Goal: Check status: Check status

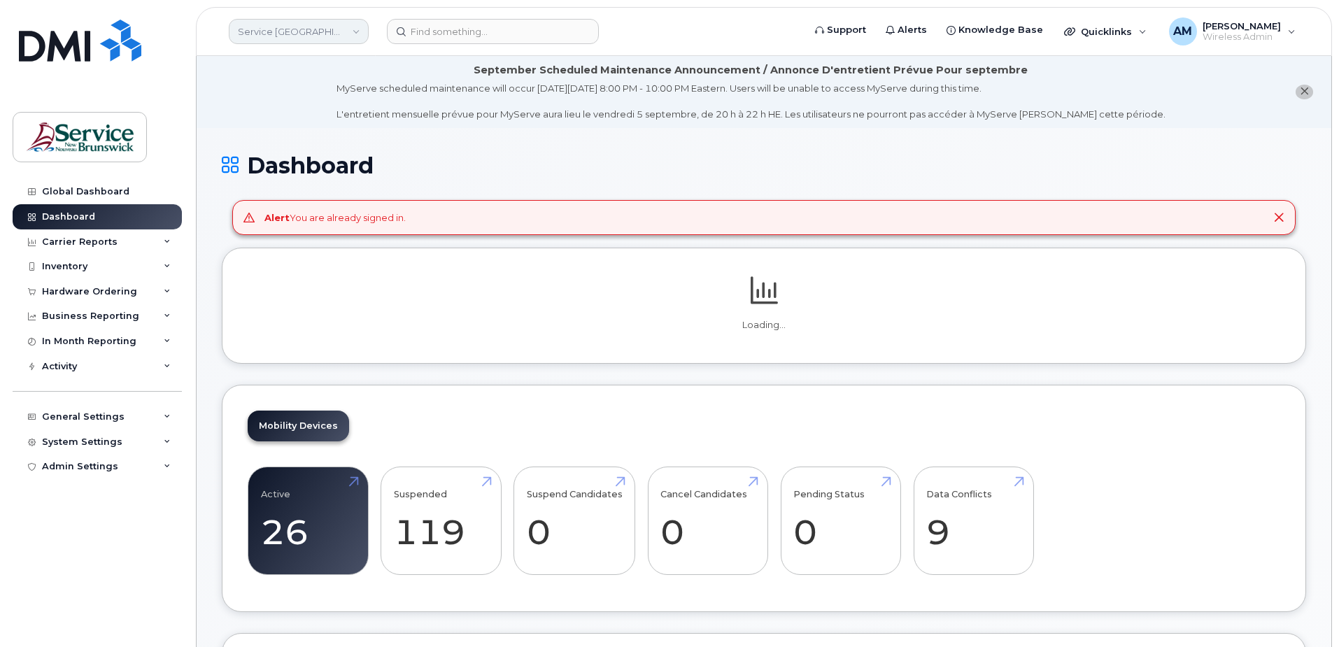
click at [290, 27] on link "Service [GEOGRAPHIC_DATA] (SNB)" at bounding box center [299, 31] width 140 height 25
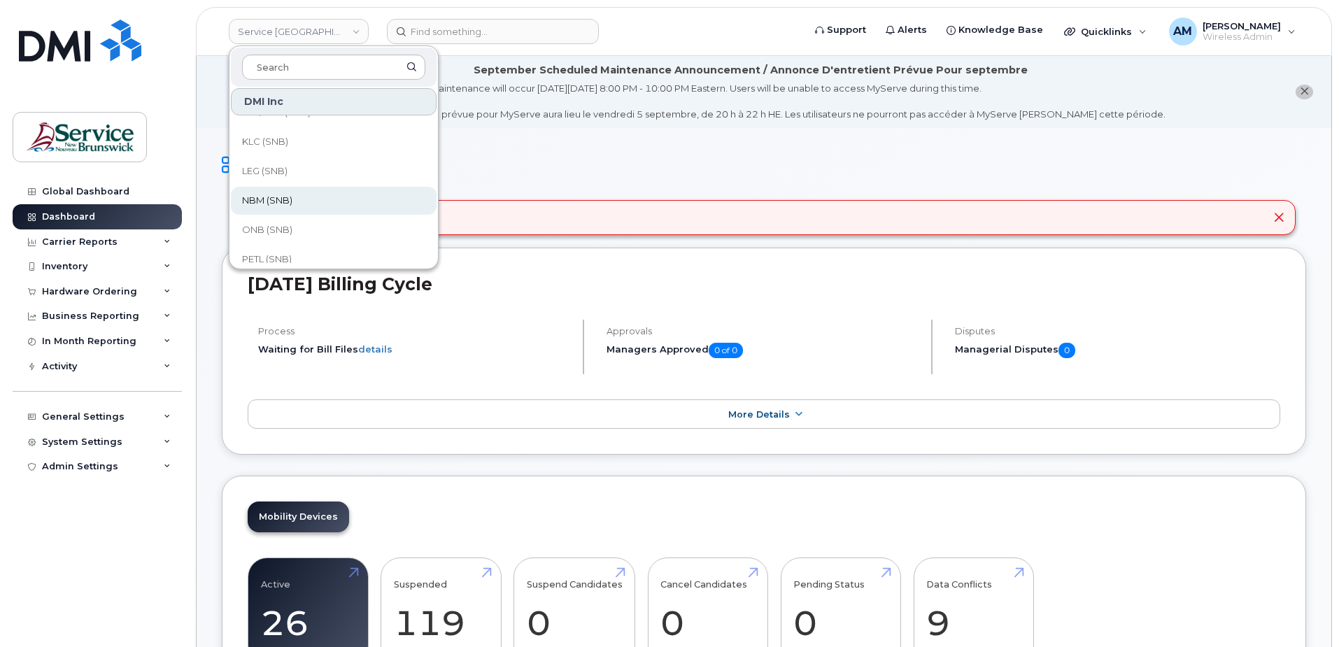
scroll to position [678, 0]
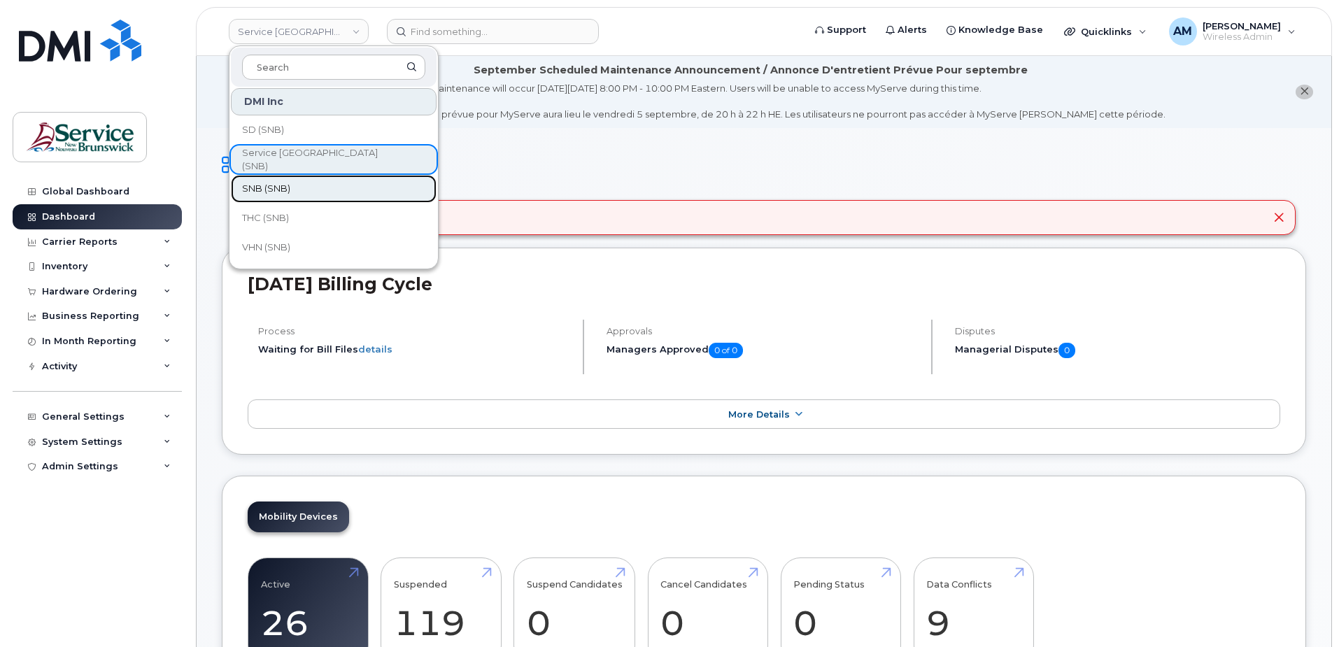
click at [332, 194] on link "SNB (SNB)" at bounding box center [334, 189] width 206 height 28
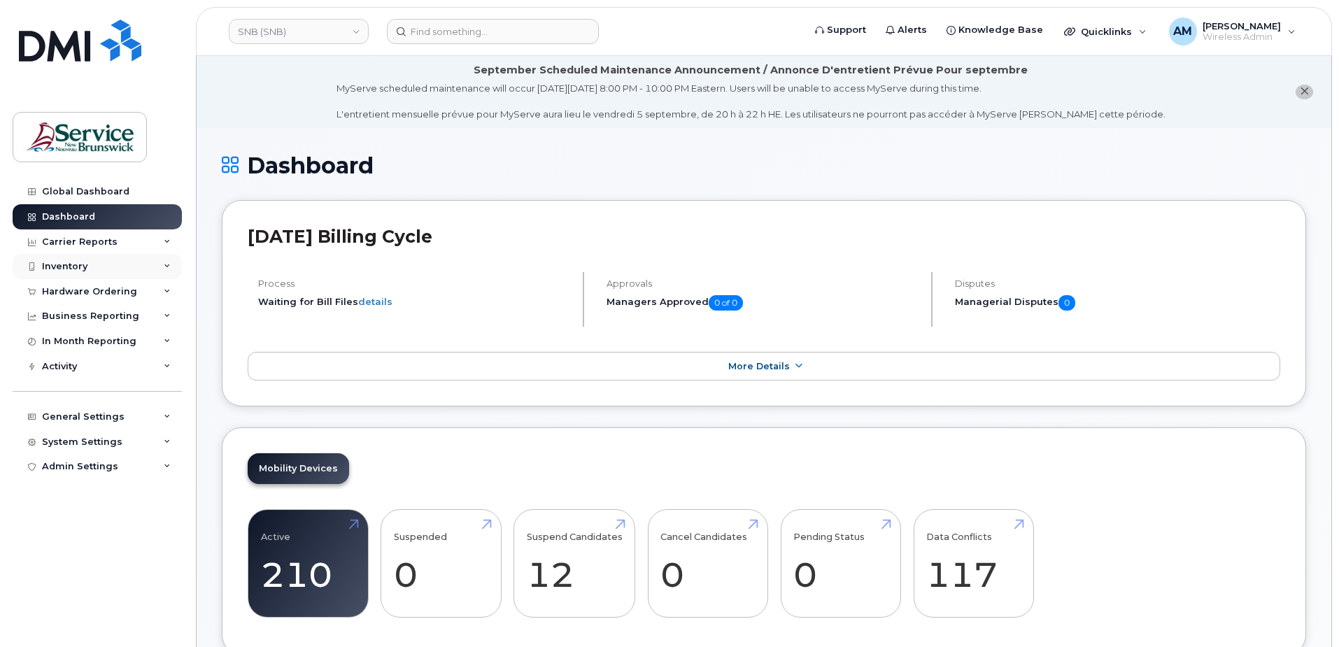
click at [62, 260] on div "Inventory" at bounding box center [97, 266] width 169 height 25
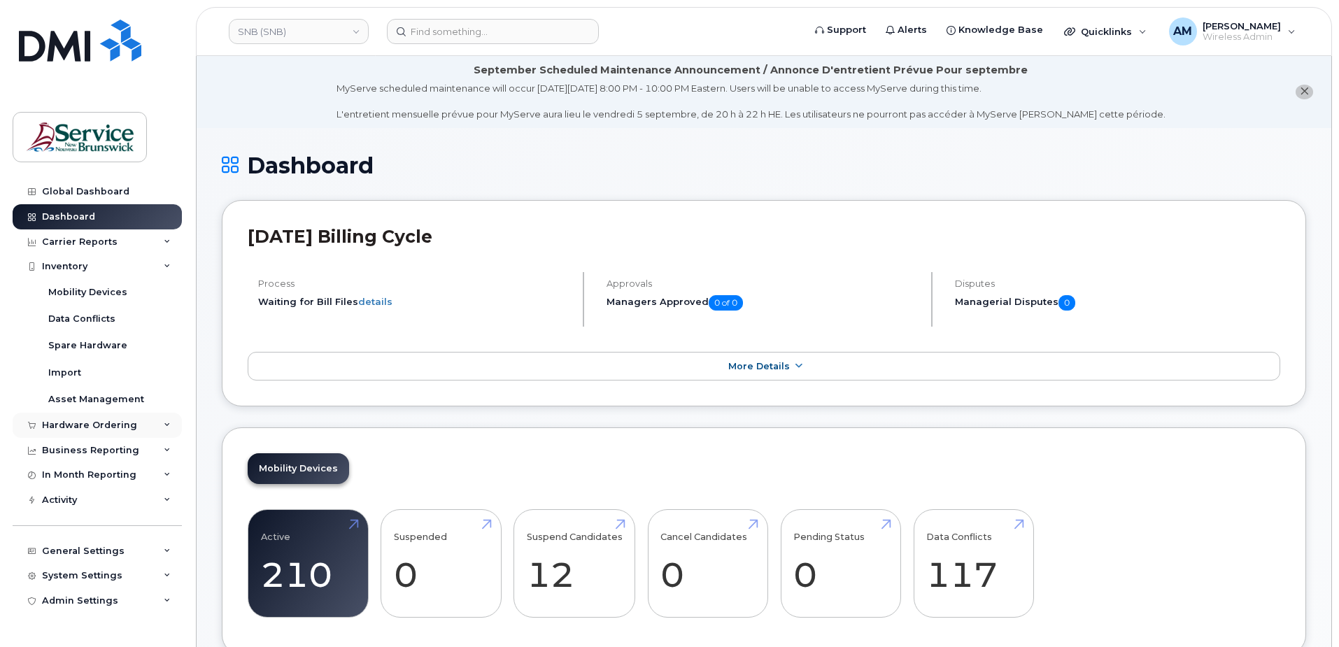
click at [80, 421] on div "Hardware Ordering" at bounding box center [89, 425] width 95 height 11
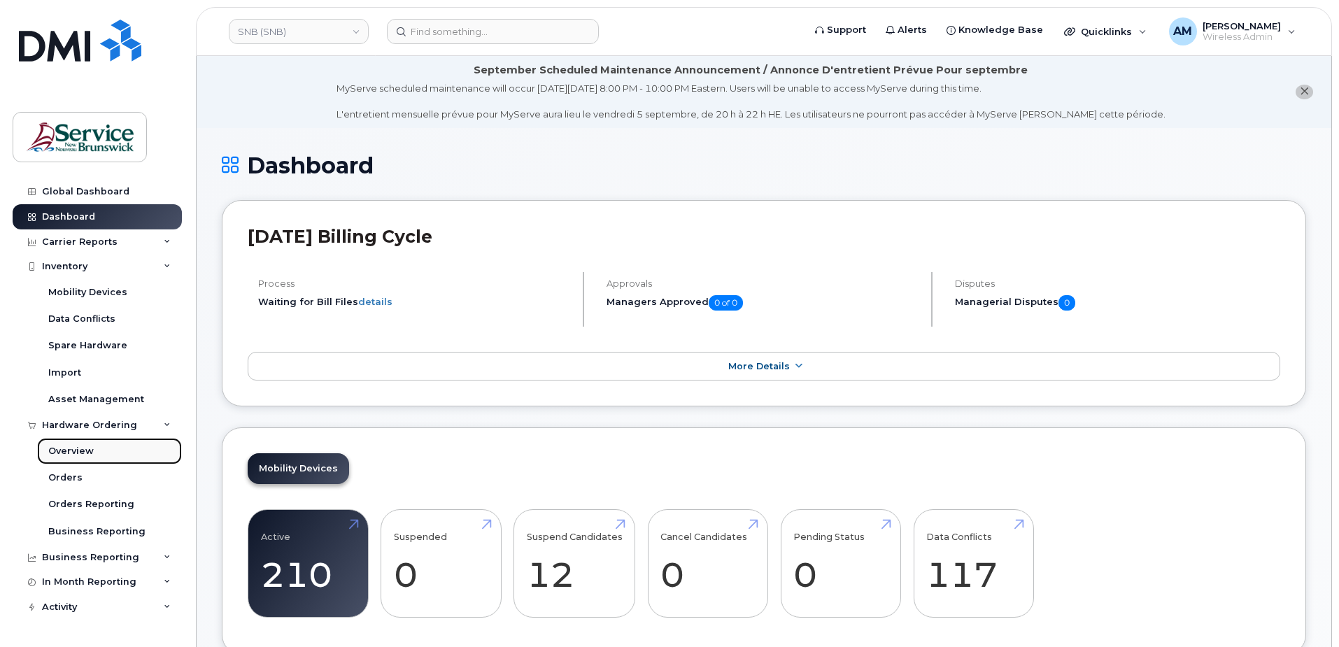
click at [72, 452] on div "Overview" at bounding box center [70, 451] width 45 height 13
click at [69, 464] on link "Orders" at bounding box center [109, 477] width 145 height 27
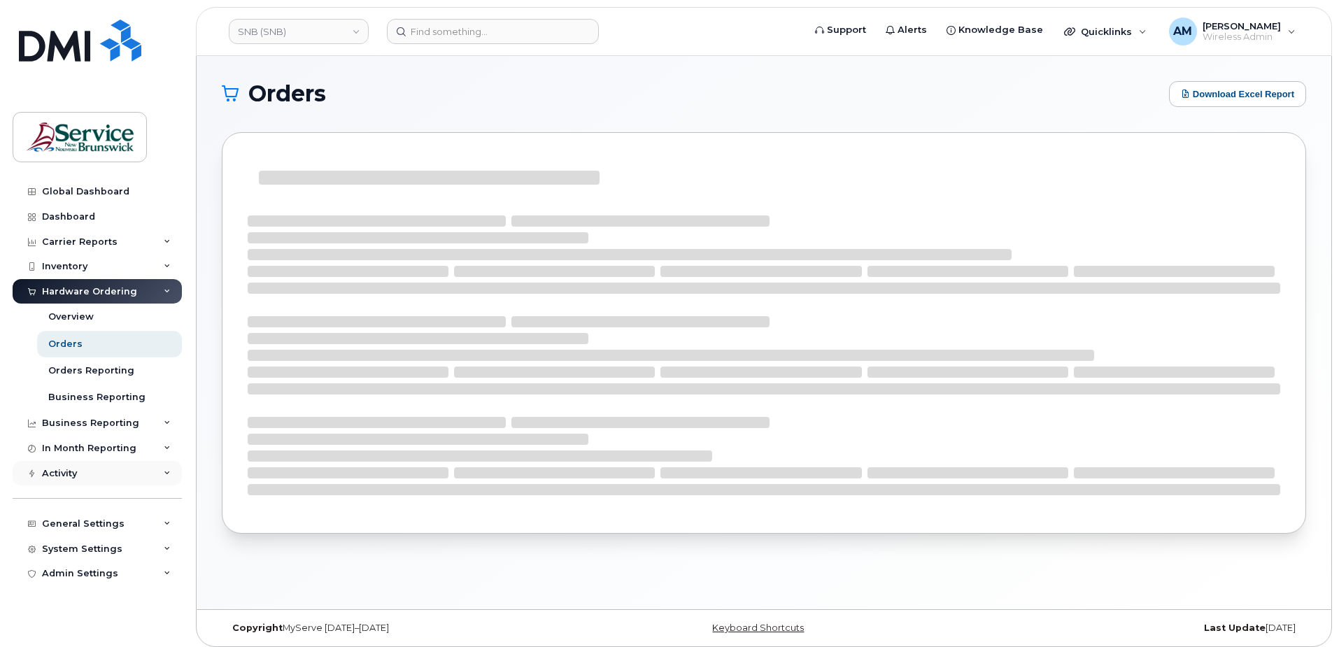
click at [69, 475] on div "Activity" at bounding box center [59, 473] width 35 height 11
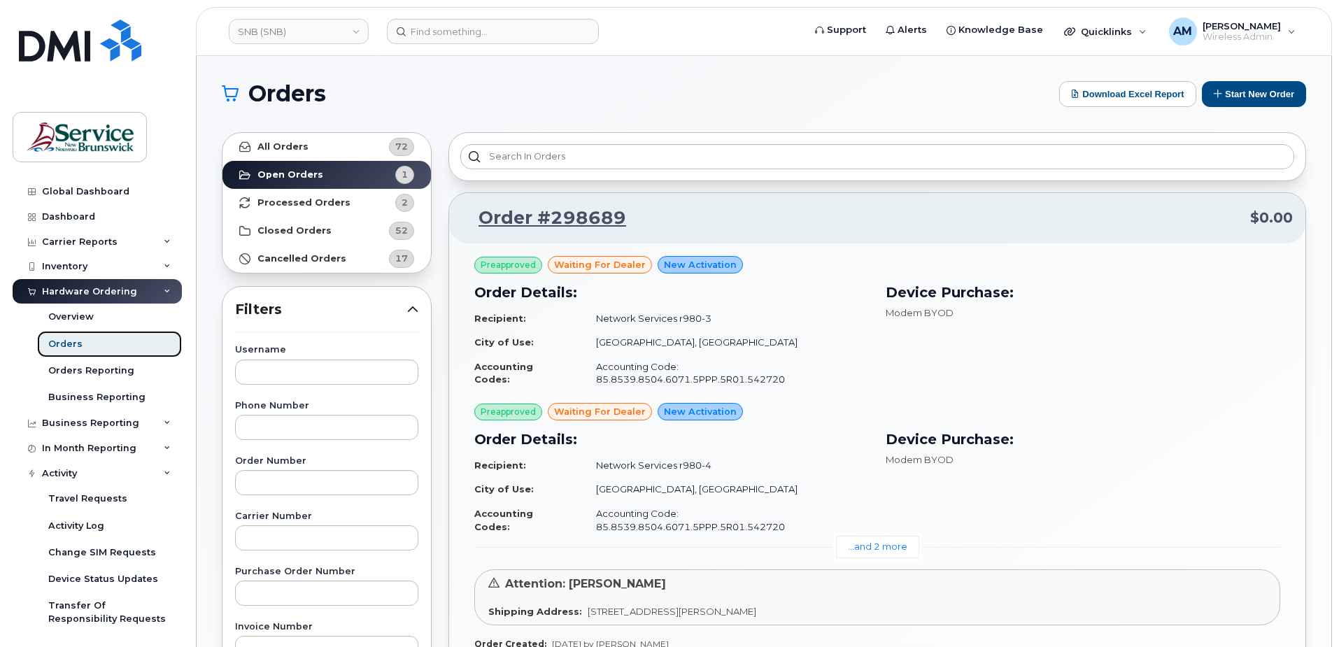
click at [83, 344] on link "Orders" at bounding box center [109, 344] width 145 height 27
click at [83, 343] on link "Orders" at bounding box center [109, 344] width 145 height 27
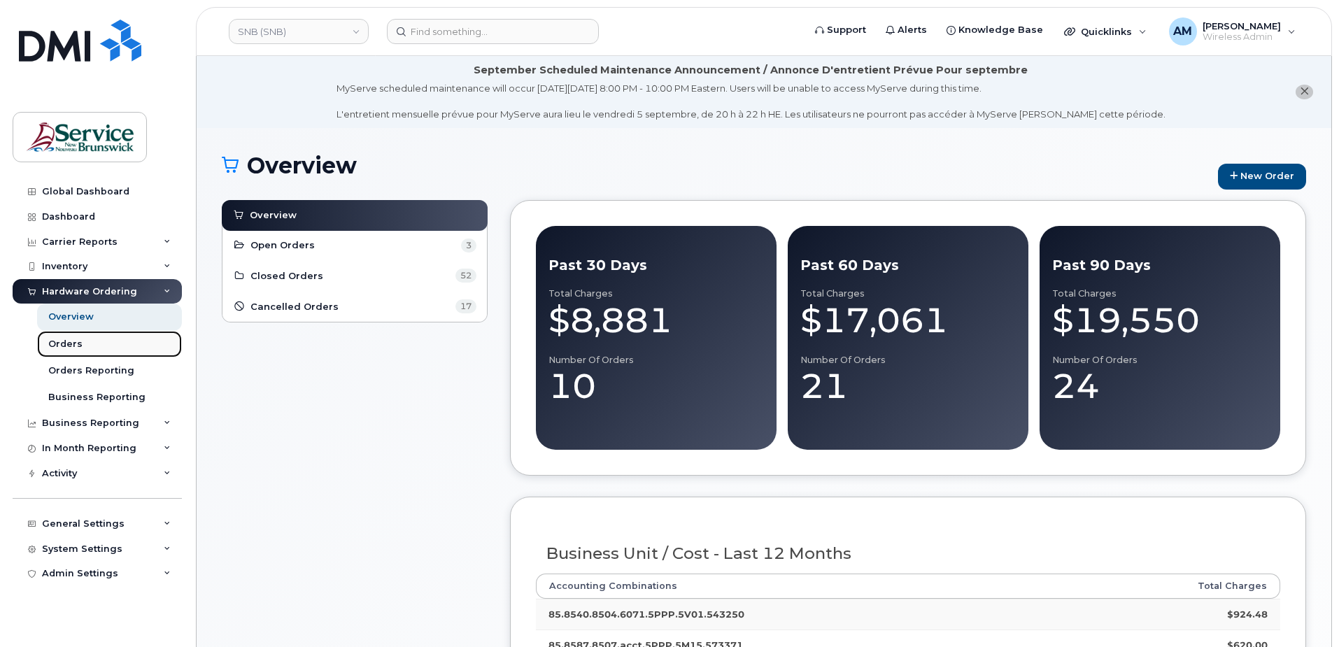
drag, startPoint x: 40, startPoint y: 336, endPoint x: 50, endPoint y: 339, distance: 10.2
click at [41, 336] on link "Orders" at bounding box center [109, 344] width 145 height 27
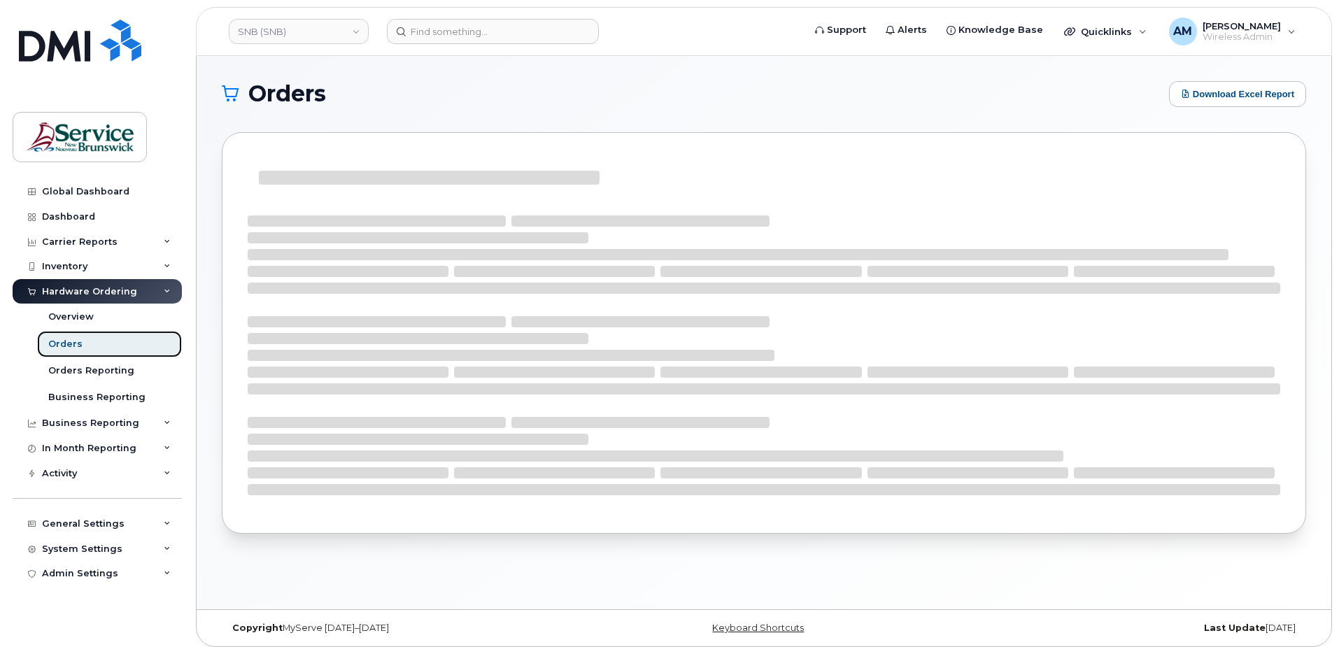
click at [57, 348] on div "Orders" at bounding box center [65, 344] width 34 height 13
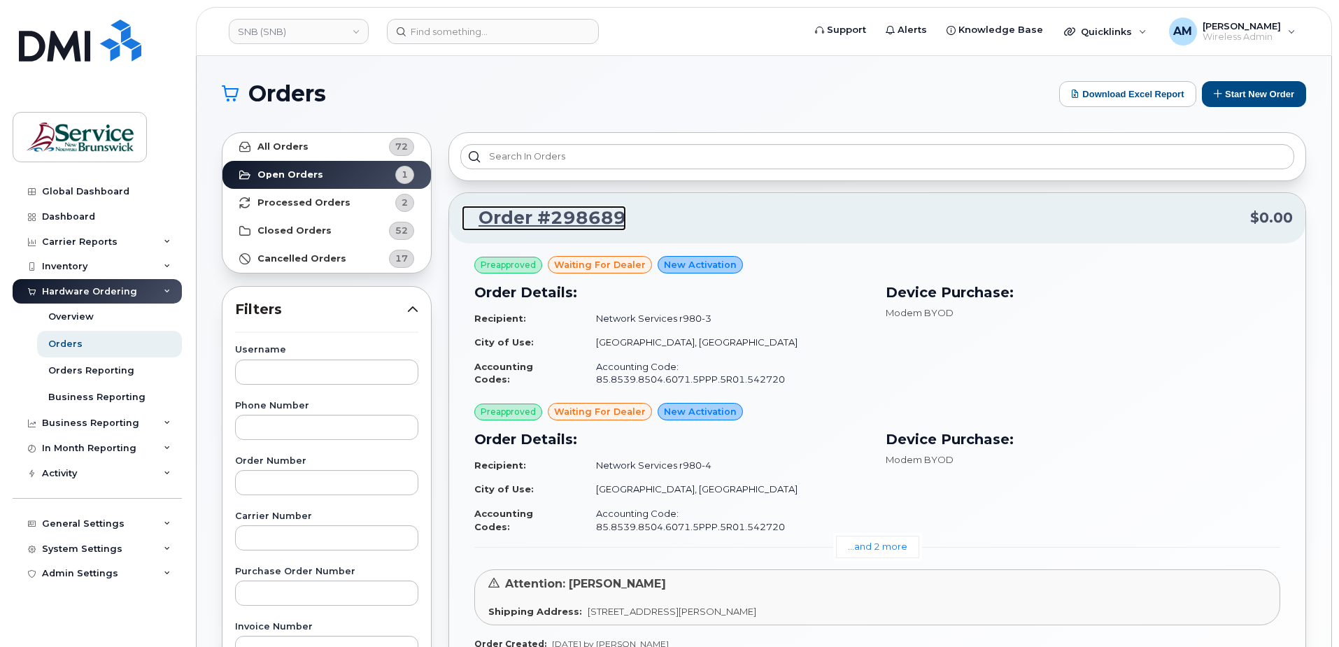
click at [569, 216] on link "Order #298689" at bounding box center [544, 218] width 164 height 25
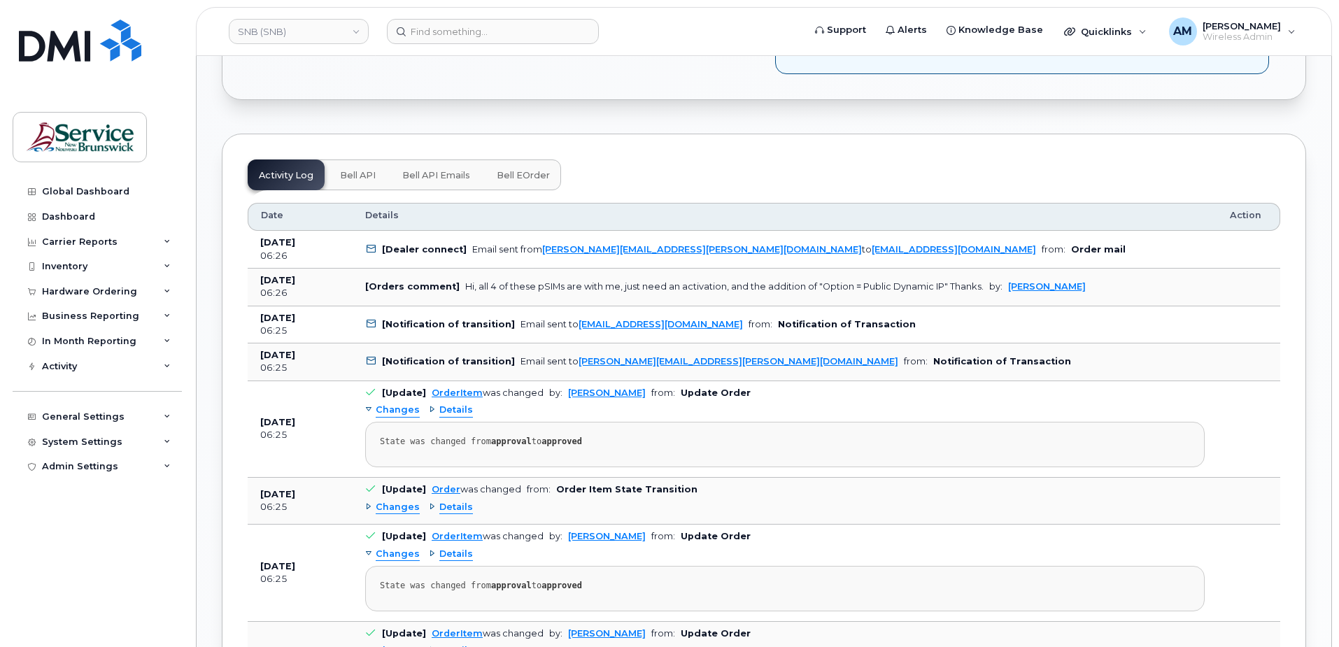
scroll to position [1435, 0]
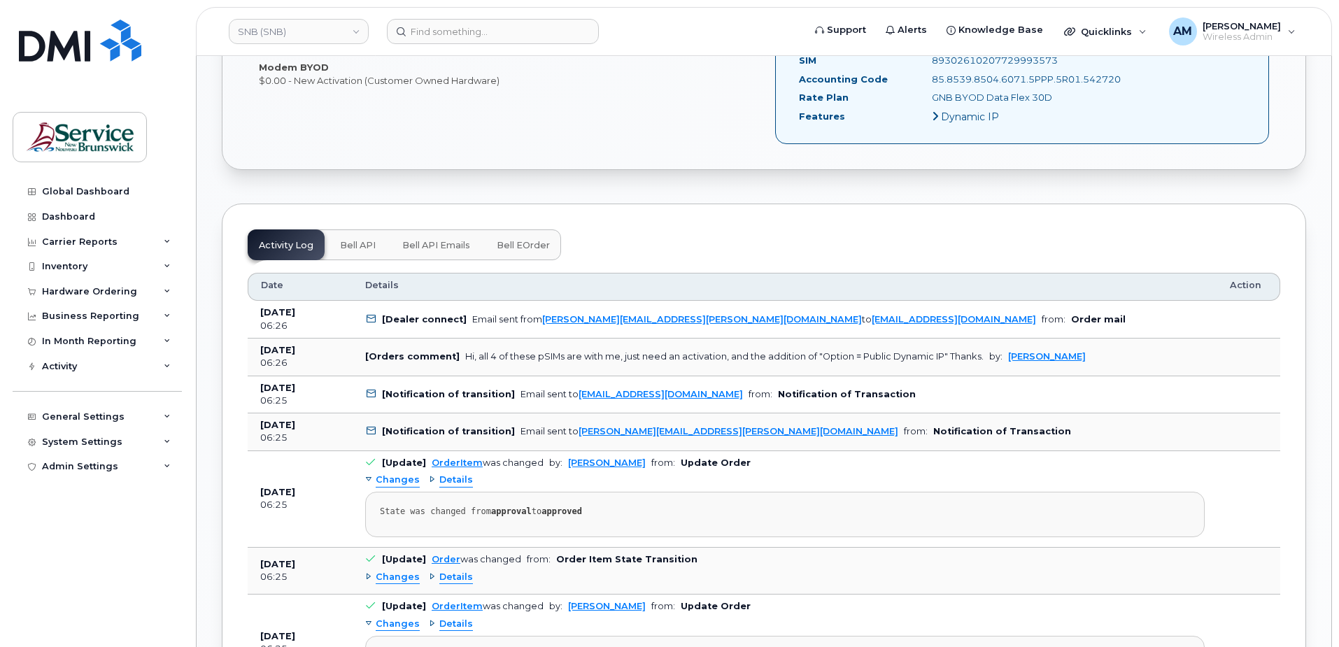
click at [364, 248] on span "Bell API" at bounding box center [358, 245] width 36 height 11
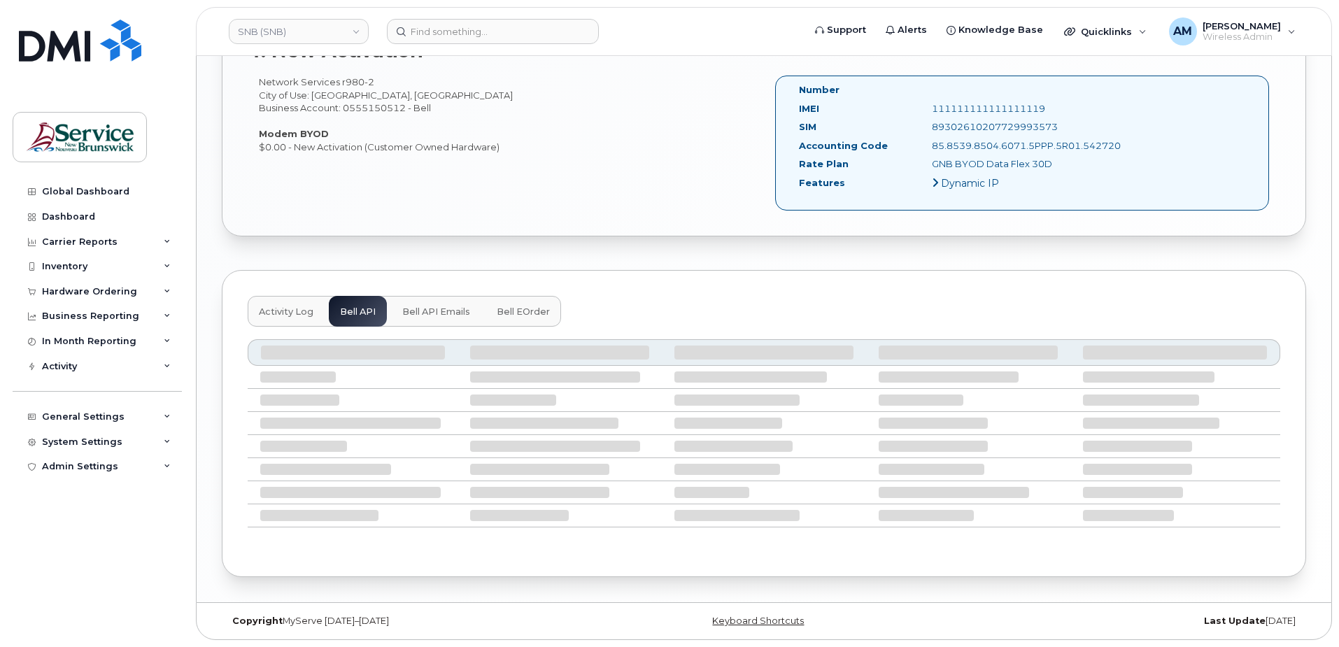
scroll to position [1209, 0]
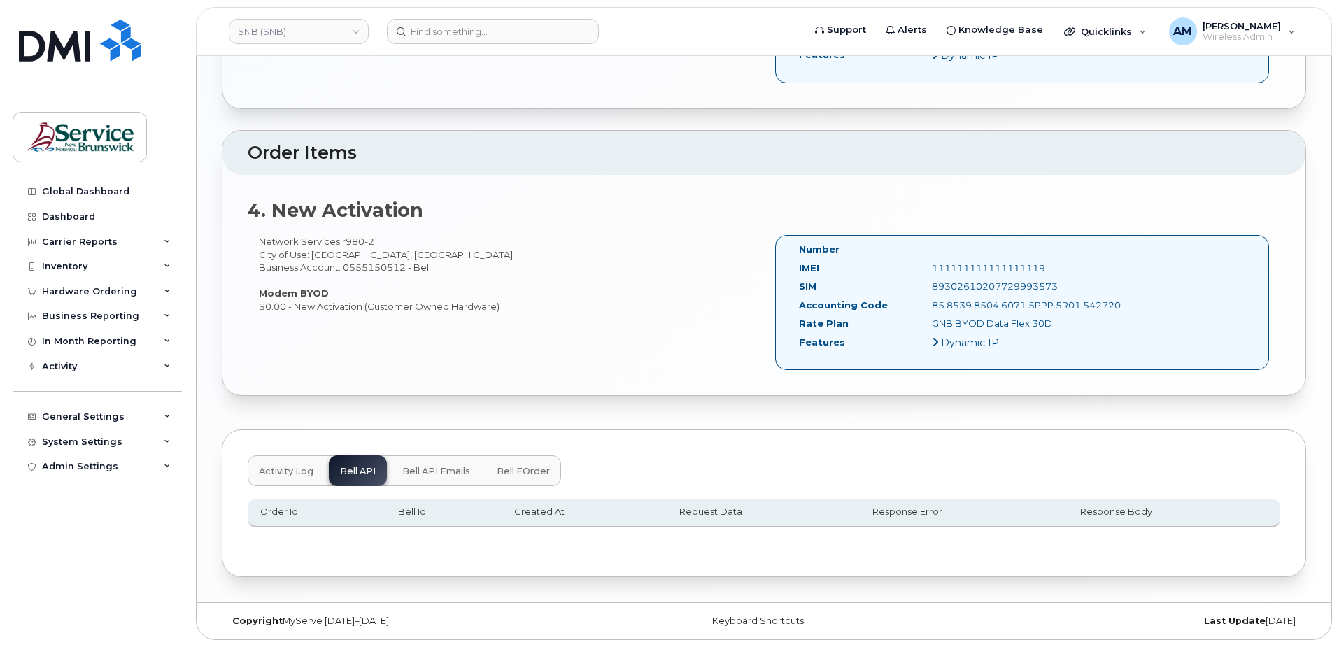
click at [424, 468] on span "Bell API Emails" at bounding box center [436, 471] width 68 height 11
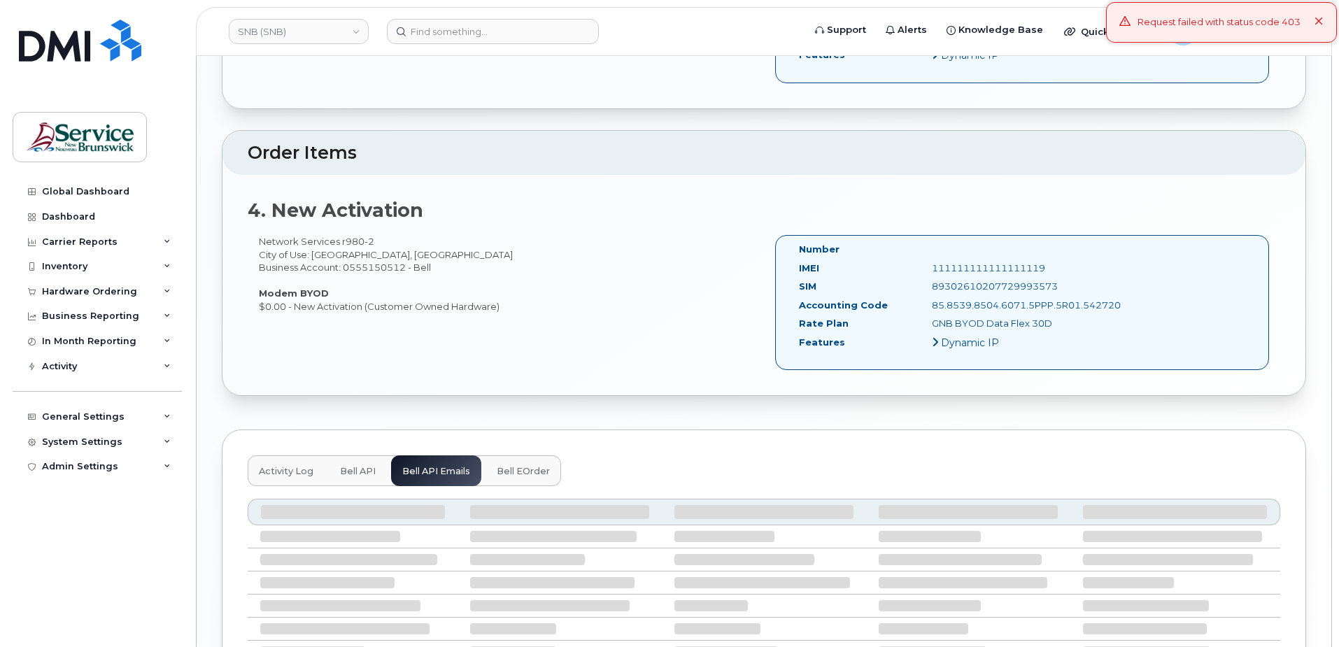
scroll to position [1368, 0]
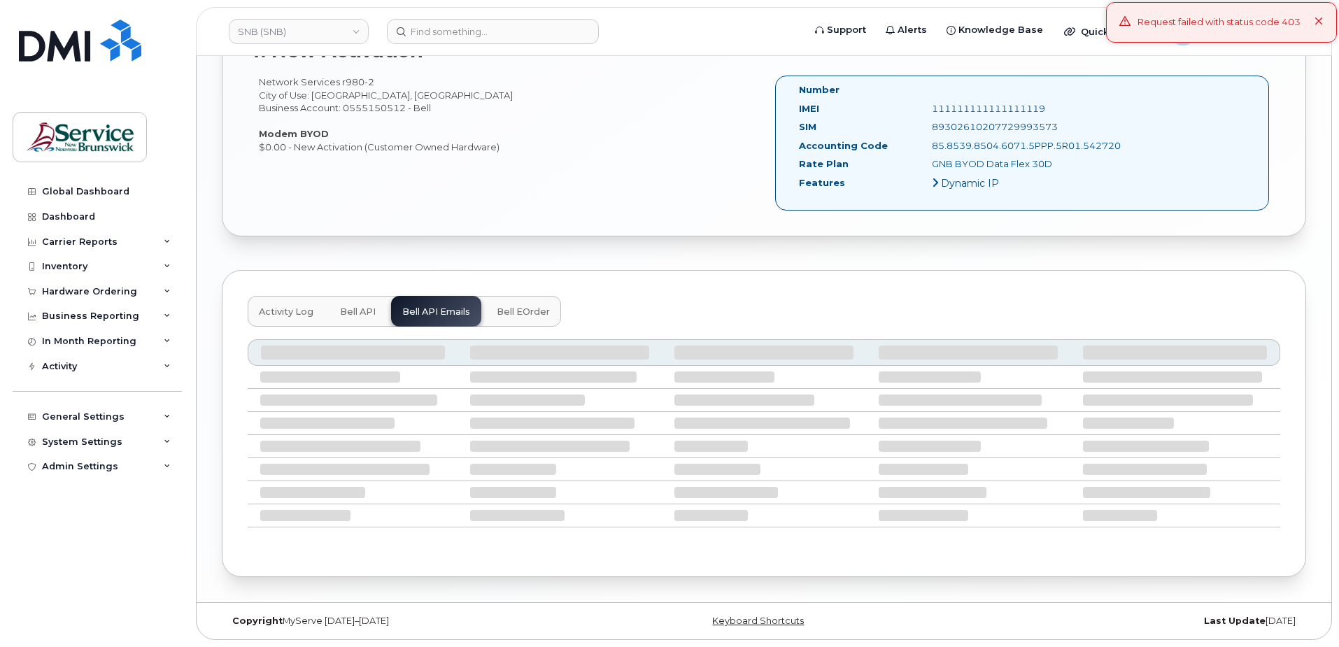
click at [502, 303] on button "Bell eOrder" at bounding box center [523, 311] width 76 height 31
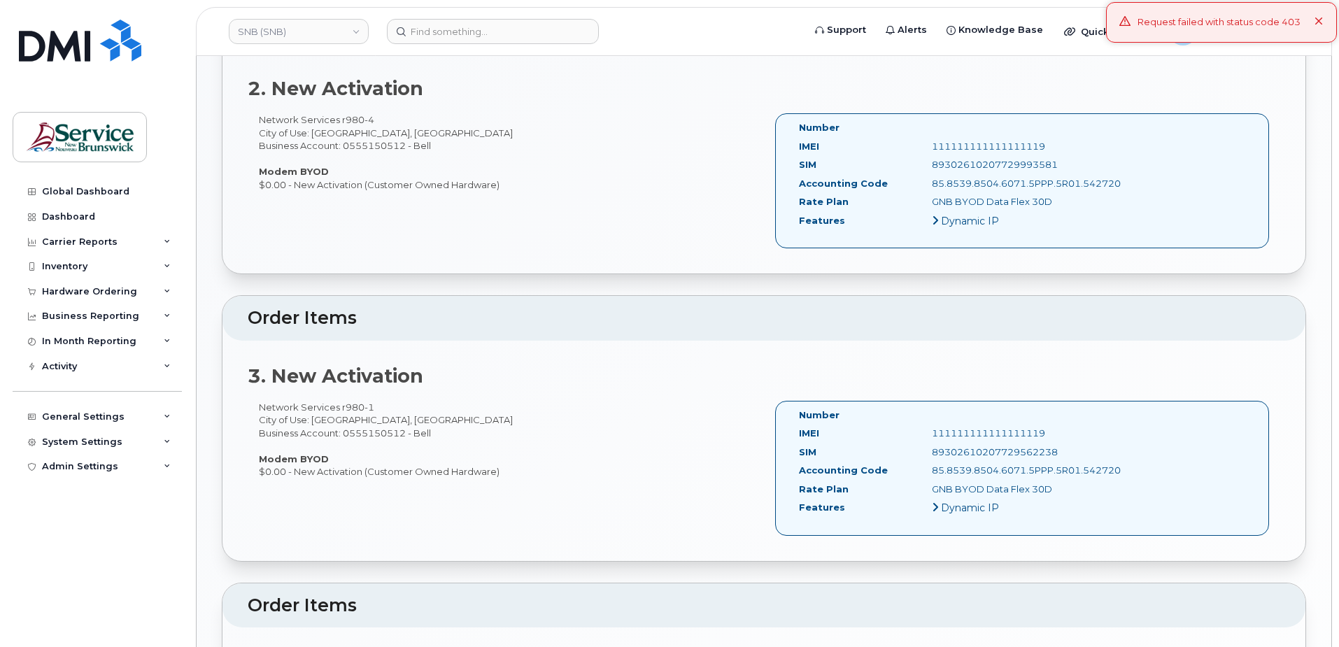
scroll to position [686, 0]
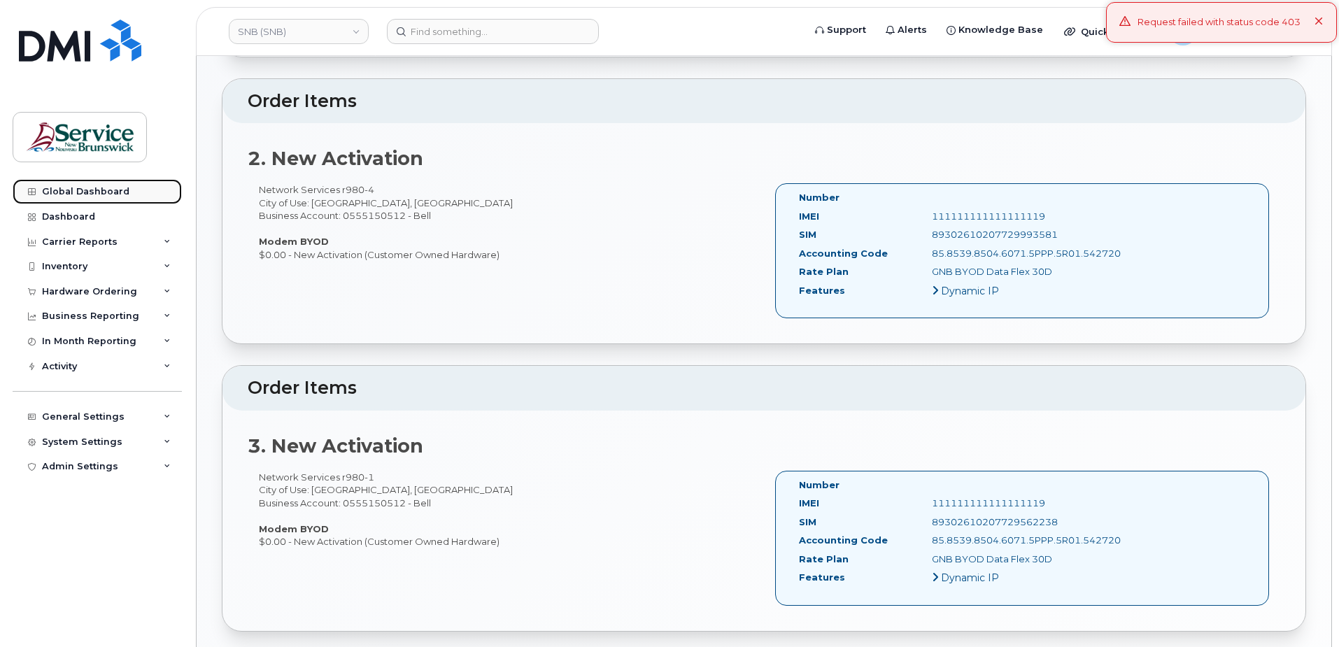
click at [120, 192] on div "Global Dashboard" at bounding box center [85, 191] width 87 height 11
